Goal: Task Accomplishment & Management: Use online tool/utility

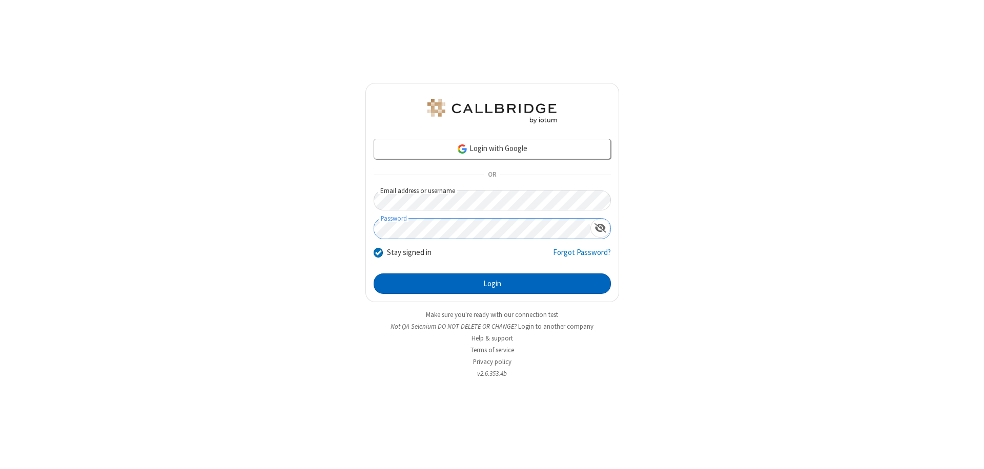
click at [492, 284] on button "Login" at bounding box center [491, 284] width 237 height 20
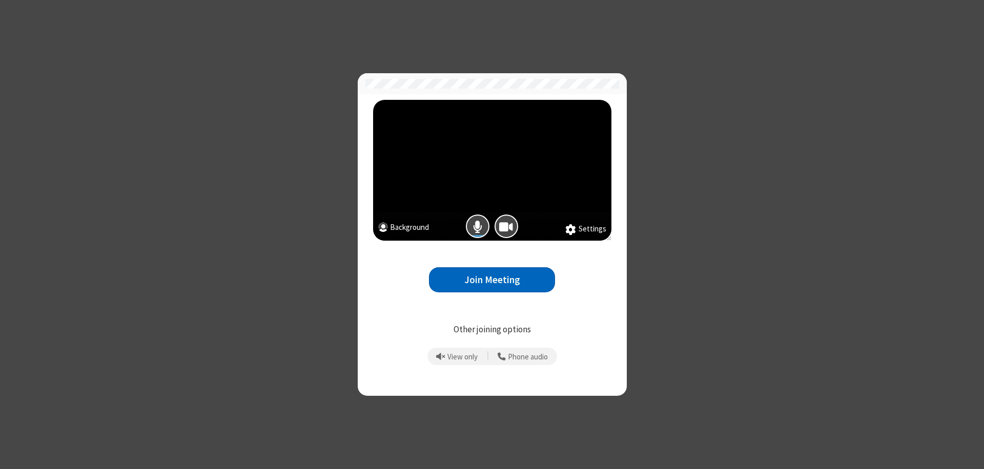
click at [492, 280] on button "Join Meeting" at bounding box center [492, 279] width 126 height 25
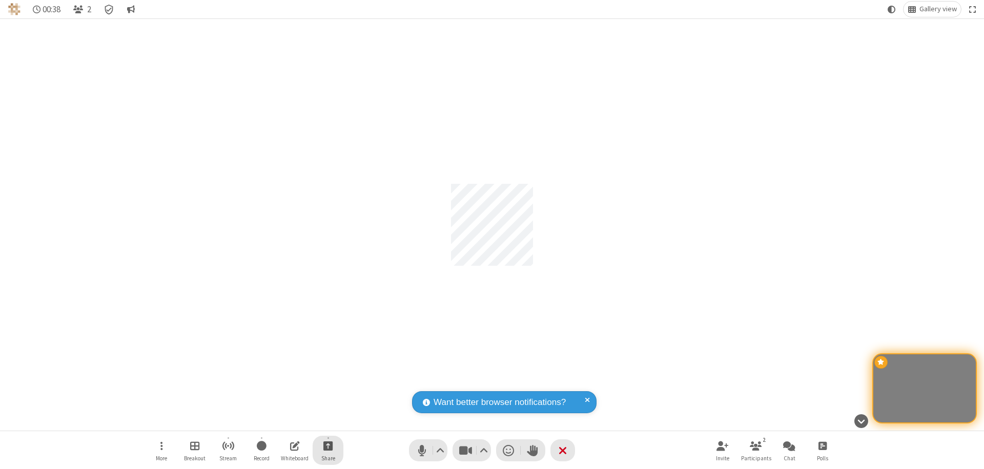
click at [327, 446] on span "Start sharing" at bounding box center [328, 446] width 10 height 13
